Goal: Book appointment/travel/reservation

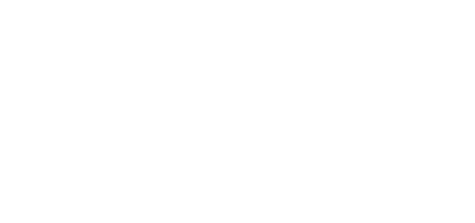
scroll to position [241, 0]
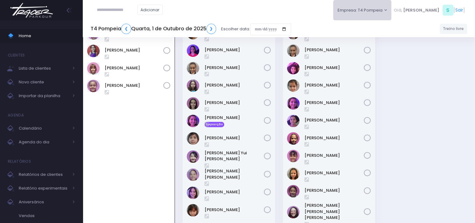
click at [374, 14] on button "Empresa: T4 Pompeia" at bounding box center [362, 10] width 58 height 20
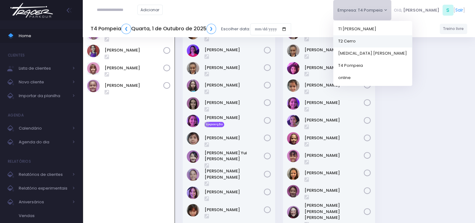
click at [378, 41] on link "T2 Cerro" at bounding box center [372, 41] width 79 height 12
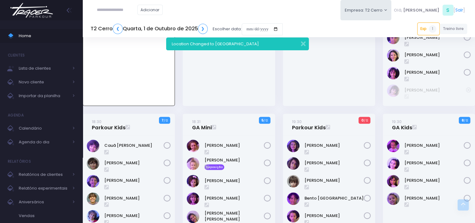
scroll to position [464, 0]
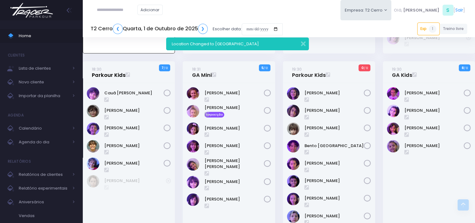
click at [117, 77] on link "18:30 Parkour Kids" at bounding box center [109, 72] width 34 height 13
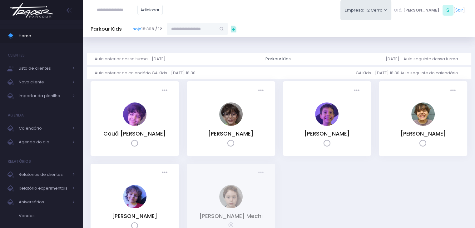
click at [124, 9] on input "text" at bounding box center [117, 10] width 41 height 12
type input "**********"
click input "submit" at bounding box center [0, 0] width 0 height 0
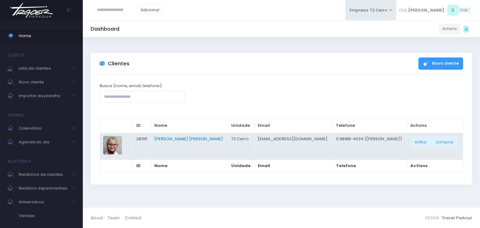
click at [199, 138] on link "Beatriz De Camargo Herzog" at bounding box center [188, 139] width 68 height 6
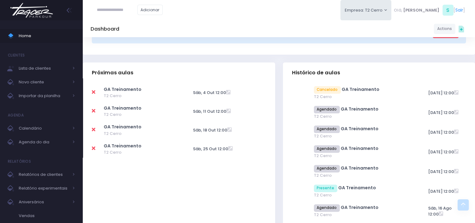
scroll to position [219, 0]
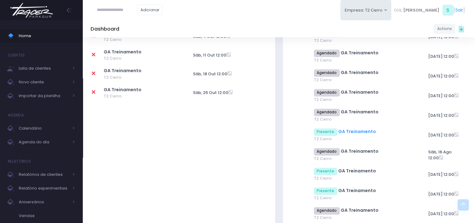
click at [355, 133] on link "GA Treinamento" at bounding box center [357, 131] width 38 height 6
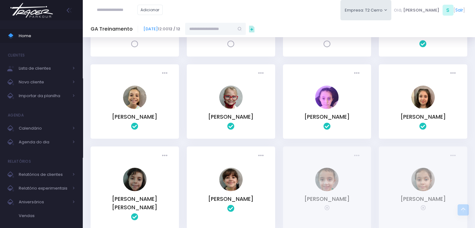
scroll to position [37, 0]
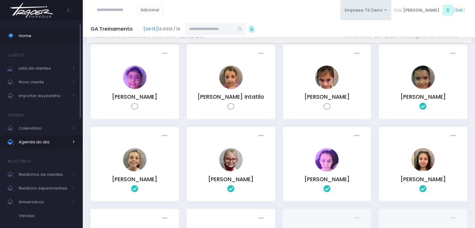
click at [39, 142] on span "Agenda do dia" at bounding box center [44, 142] width 50 height 8
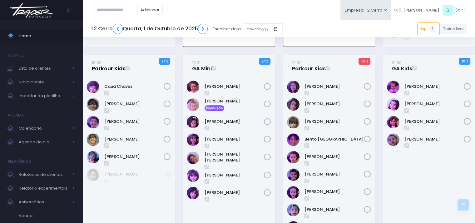
scroll to position [469, 0]
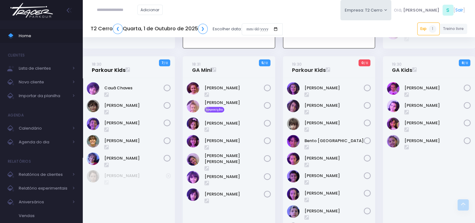
click at [122, 71] on link "18:30 Parkour Kids" at bounding box center [109, 67] width 34 height 13
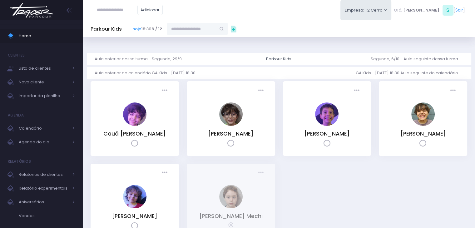
click at [211, 30] on input "text" at bounding box center [191, 29] width 49 height 12
click at [201, 48] on span "carla@tracer.com.br" at bounding box center [198, 51] width 36 height 17
type input "**********"
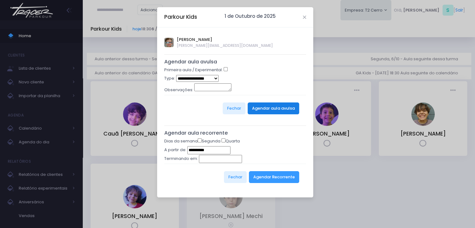
click at [256, 106] on button "Agendar aula avulsa" at bounding box center [274, 109] width 52 height 12
